Goal: Task Accomplishment & Management: Use online tool/utility

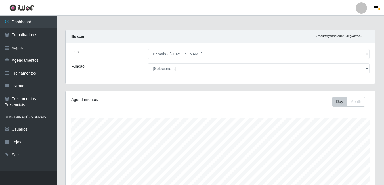
select select "230"
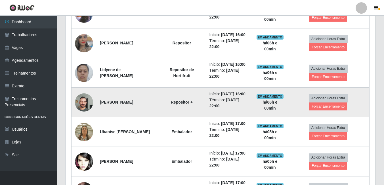
scroll to position [241, 0]
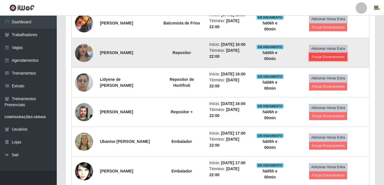
click at [321, 61] on button "Forçar Encerramento" at bounding box center [328, 57] width 38 height 8
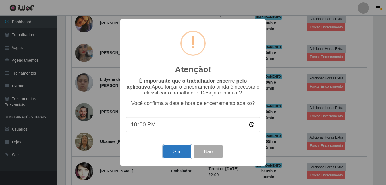
click at [170, 153] on button "Sim" at bounding box center [177, 151] width 28 height 13
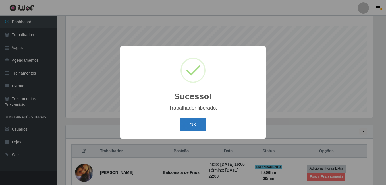
click at [201, 126] on button "OK" at bounding box center [193, 124] width 26 height 13
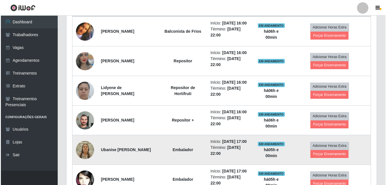
scroll to position [234, 0]
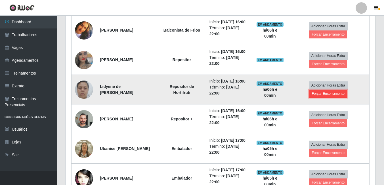
click at [327, 97] on button "Forçar Encerramento" at bounding box center [328, 94] width 38 height 8
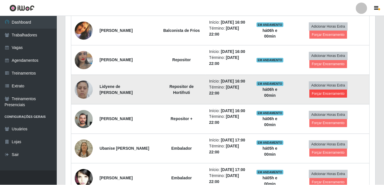
scroll to position [118, 307]
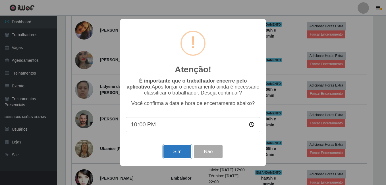
click at [167, 153] on button "Sim" at bounding box center [177, 151] width 28 height 13
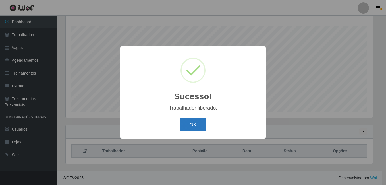
click at [192, 121] on button "OK" at bounding box center [193, 124] width 26 height 13
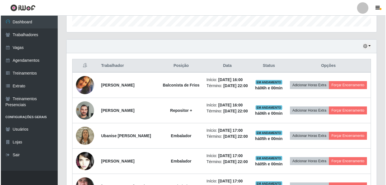
scroll to position [234, 0]
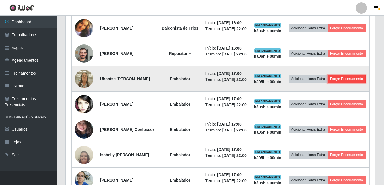
click at [328, 83] on button "Forçar Encerramento" at bounding box center [347, 79] width 38 height 8
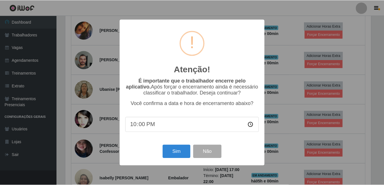
scroll to position [118, 307]
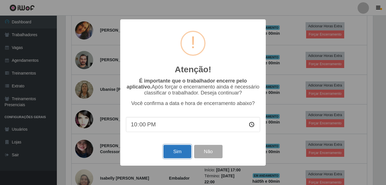
click at [180, 152] on button "Sim" at bounding box center [177, 151] width 28 height 13
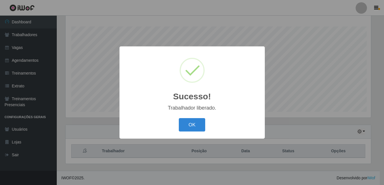
scroll to position [0, 0]
click at [196, 128] on button "OK" at bounding box center [193, 124] width 26 height 13
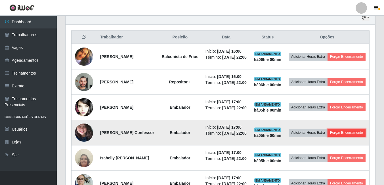
click at [339, 136] on button "Forçar Encerramento" at bounding box center [347, 132] width 38 height 8
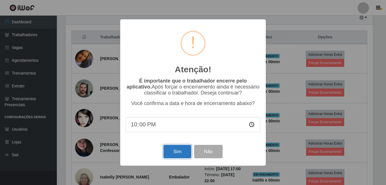
click at [177, 155] on button "Sim" at bounding box center [177, 151] width 28 height 13
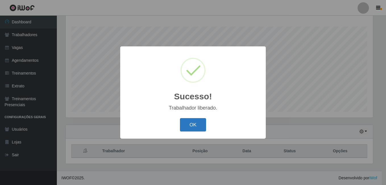
click at [194, 126] on button "OK" at bounding box center [193, 124] width 26 height 13
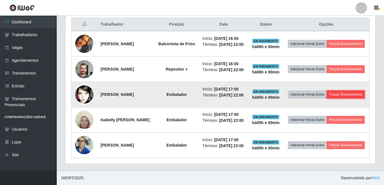
click at [328, 98] on button "Forçar Encerramento" at bounding box center [346, 94] width 38 height 8
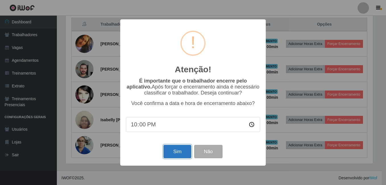
click at [179, 153] on button "Sim" at bounding box center [177, 151] width 28 height 13
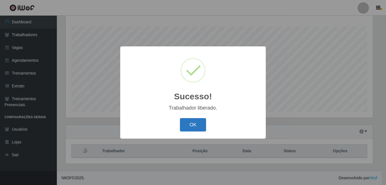
click at [192, 126] on button "OK" at bounding box center [193, 124] width 26 height 13
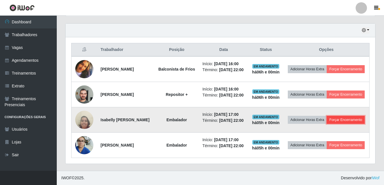
click at [327, 116] on button "Forçar Encerramento" at bounding box center [346, 120] width 38 height 8
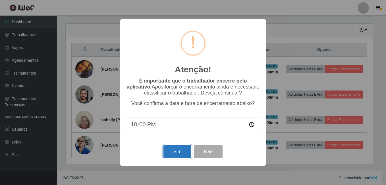
click at [168, 151] on button "Sim" at bounding box center [177, 151] width 28 height 13
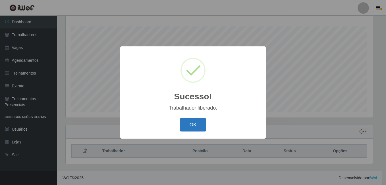
click at [195, 128] on button "OK" at bounding box center [193, 124] width 26 height 13
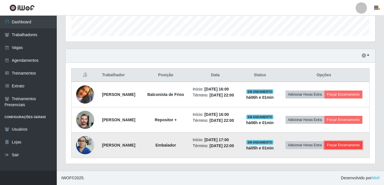
click at [325, 146] on button "Forçar Encerramento" at bounding box center [344, 145] width 38 height 8
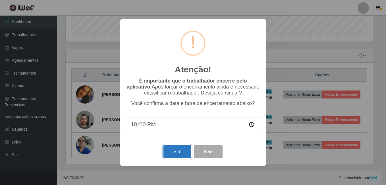
click at [181, 155] on button "Sim" at bounding box center [177, 151] width 28 height 13
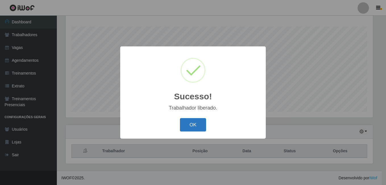
click at [196, 125] on button "OK" at bounding box center [193, 124] width 26 height 13
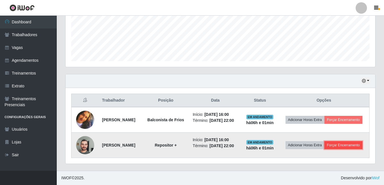
click at [325, 145] on button "Forçar Encerramento" at bounding box center [344, 145] width 38 height 8
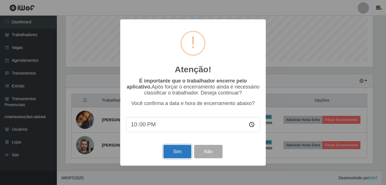
click at [175, 147] on button "Sim" at bounding box center [177, 151] width 28 height 13
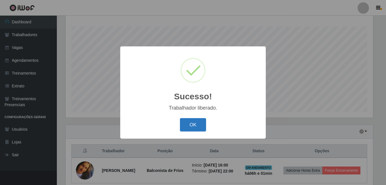
click at [195, 126] on button "OK" at bounding box center [193, 124] width 26 height 13
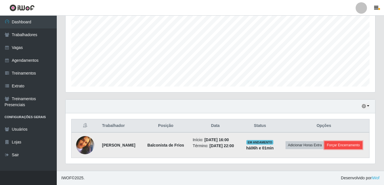
click at [327, 149] on button "Forçar Encerramento" at bounding box center [344, 145] width 38 height 8
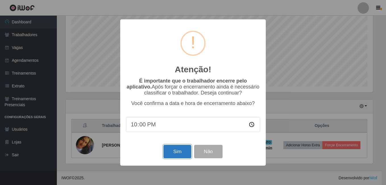
click at [171, 154] on button "Sim" at bounding box center [177, 151] width 28 height 13
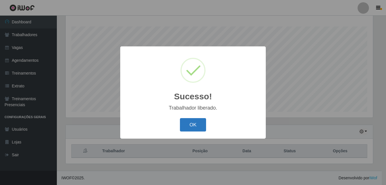
click at [197, 125] on button "OK" at bounding box center [193, 124] width 26 height 13
